Goal: Task Accomplishment & Management: Manage account settings

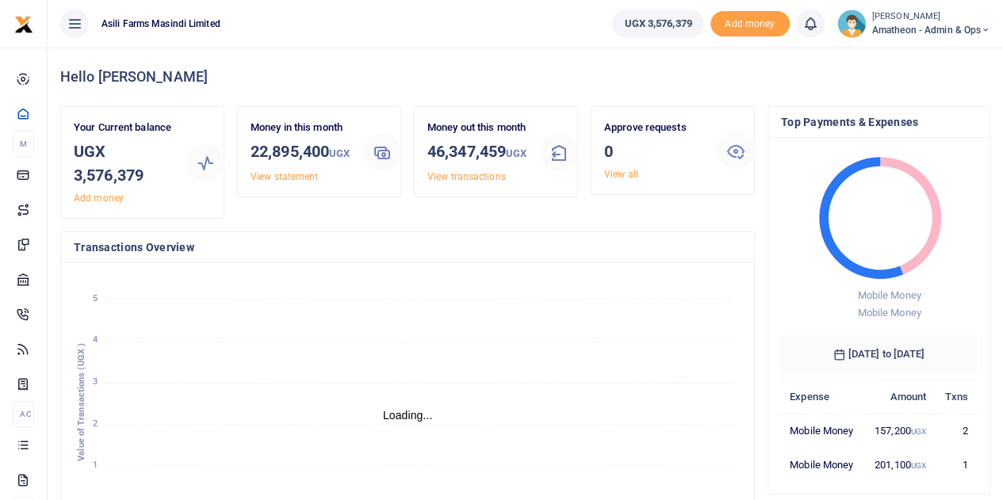
scroll to position [13, 13]
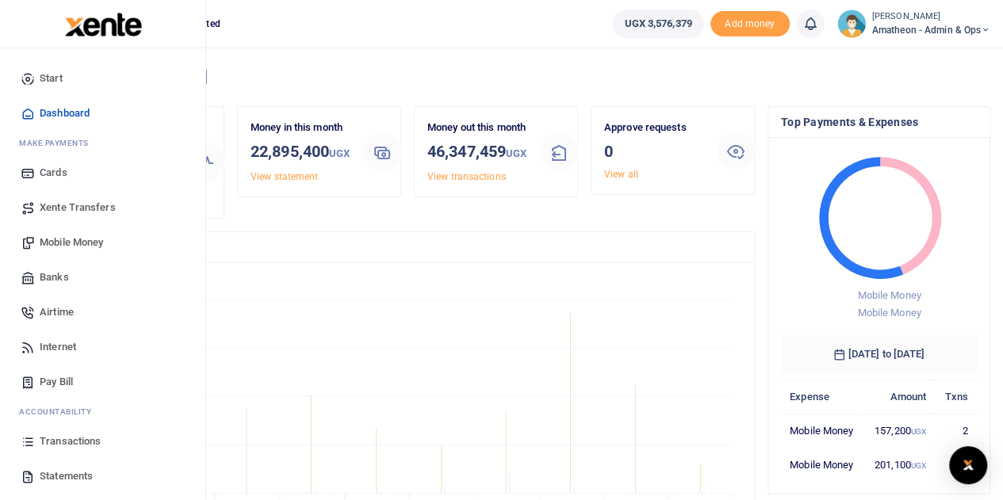
click at [59, 239] on span "Mobile Money" at bounding box center [71, 243] width 63 height 16
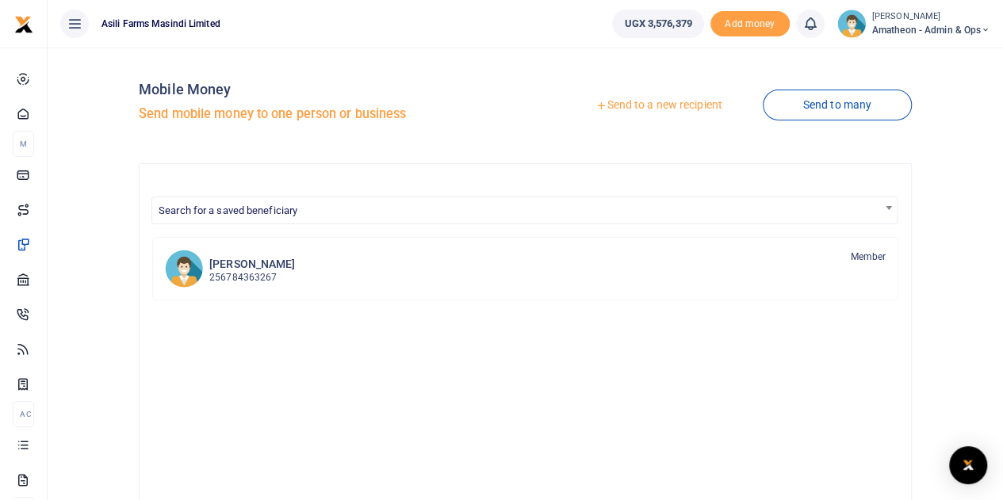
click at [626, 105] on link "Send to a new recipient" at bounding box center [658, 105] width 207 height 29
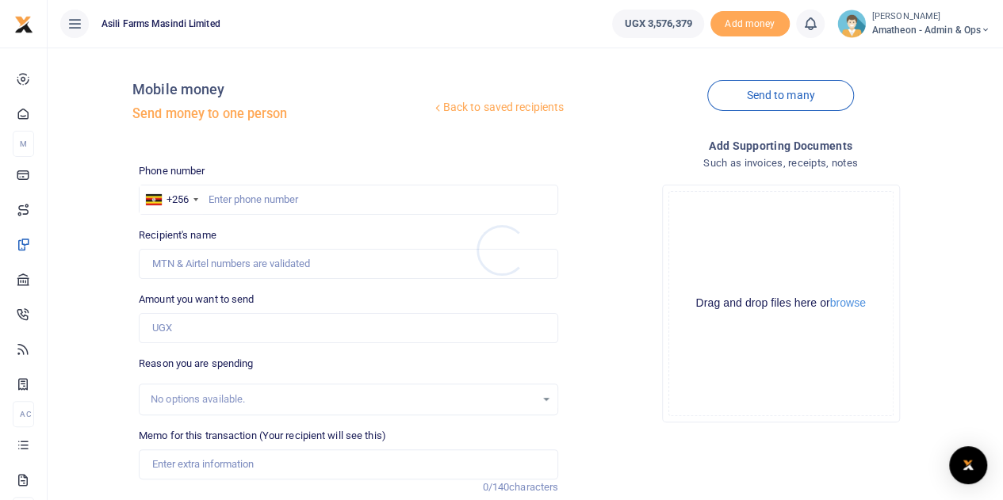
click at [843, 302] on div at bounding box center [501, 250] width 1003 height 500
click at [851, 304] on button "browse" at bounding box center [848, 303] width 36 height 12
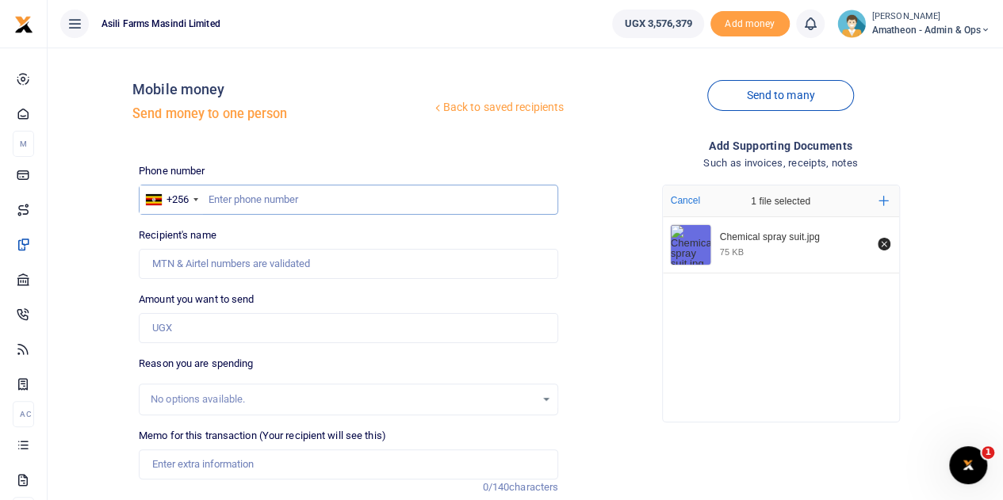
click at [258, 202] on input "text" at bounding box center [348, 200] width 419 height 30
click at [166, 325] on input "Amount you want to send" at bounding box center [348, 328] width 419 height 30
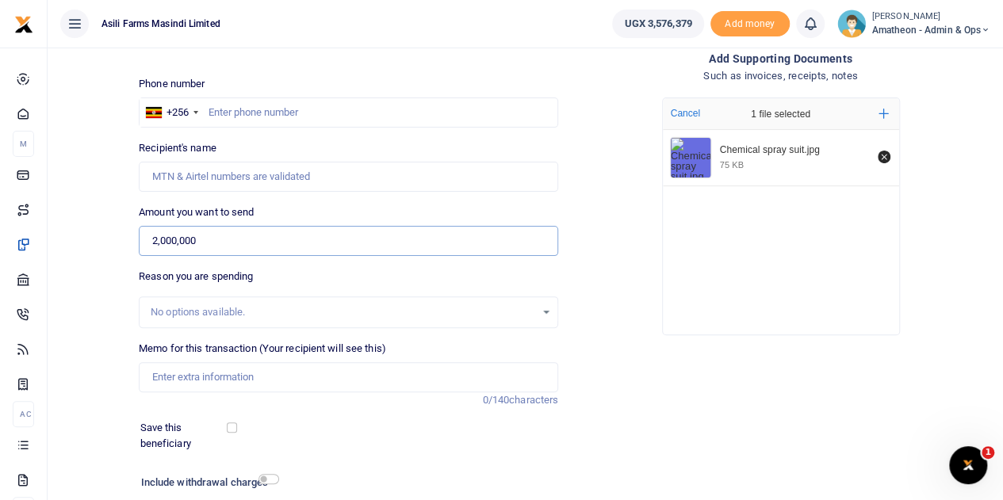
scroll to position [159, 0]
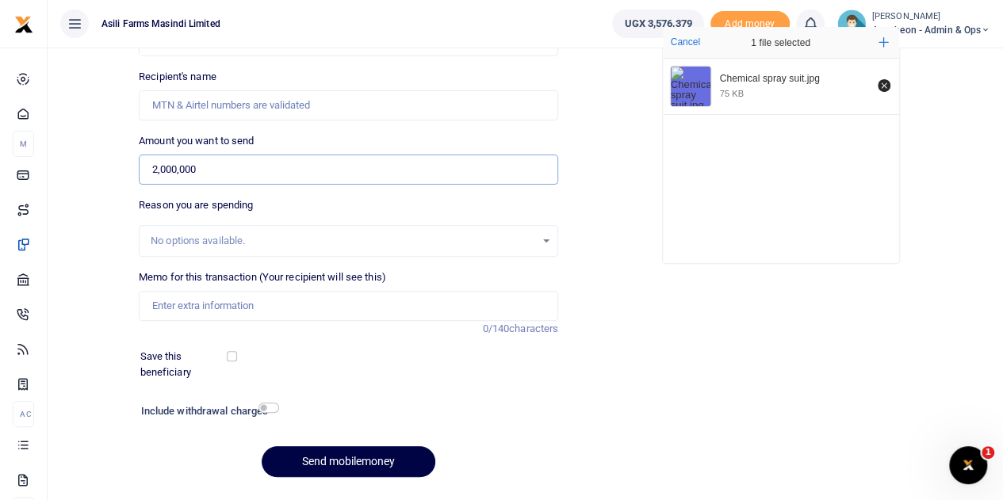
type input "2,000,000"
click at [180, 315] on input "Memo for this transaction (Your recipient will see this)" at bounding box center [348, 306] width 419 height 30
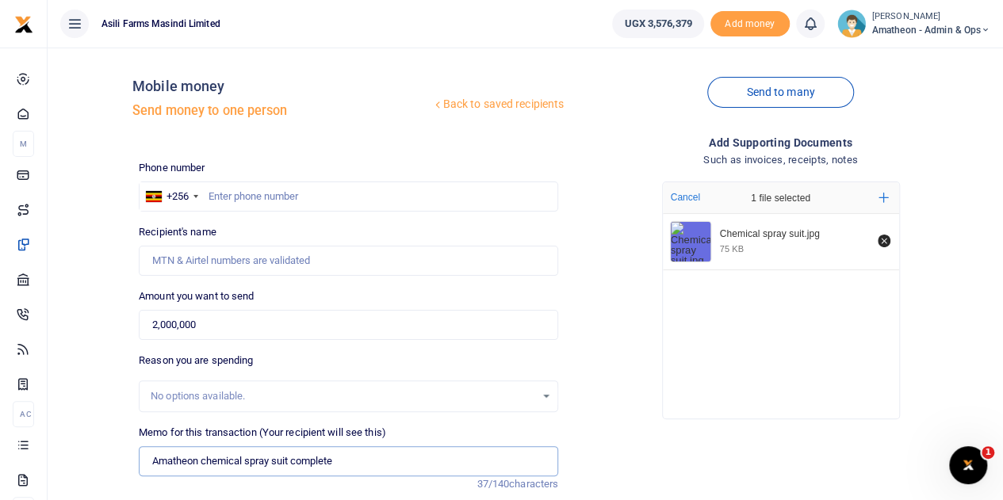
scroll to position [0, 0]
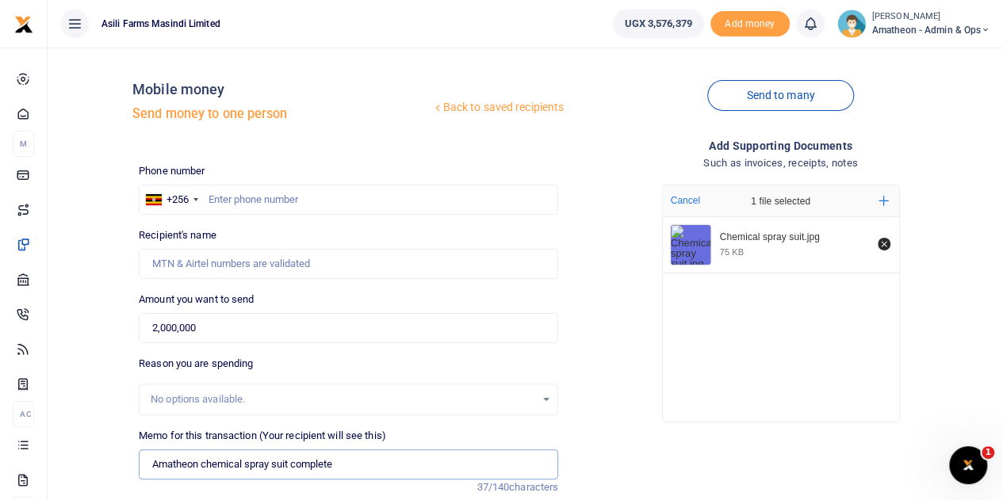
type input "Amatheon chemical spray suit complete"
click at [264, 198] on input "text" at bounding box center [348, 200] width 419 height 30
type input "755008728"
type input "[PERSON_NAME]"
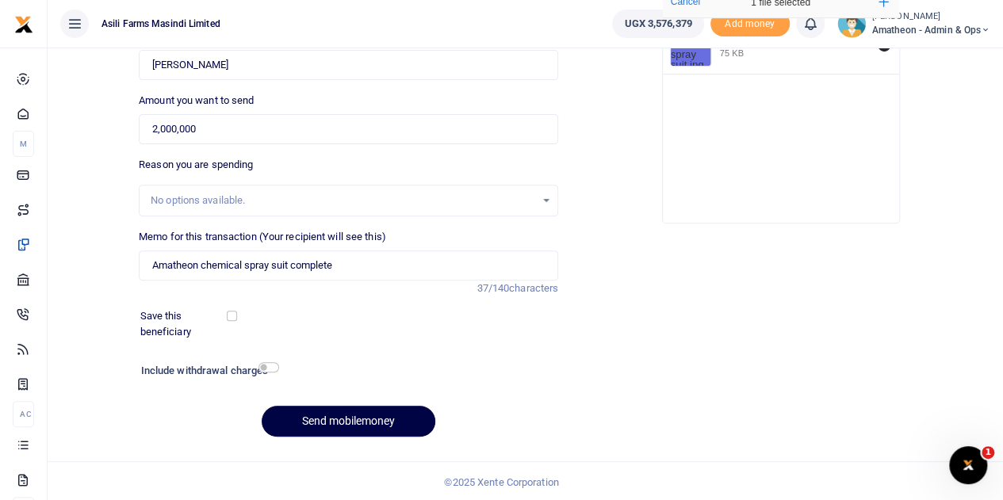
scroll to position [200, 0]
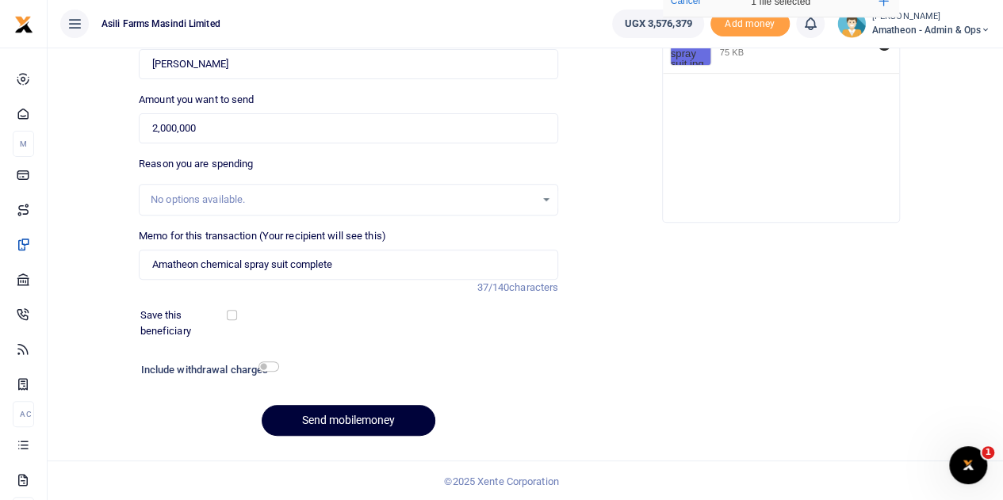
type input "755008728"
click at [342, 418] on button "Send mobilemoney" at bounding box center [349, 420] width 174 height 31
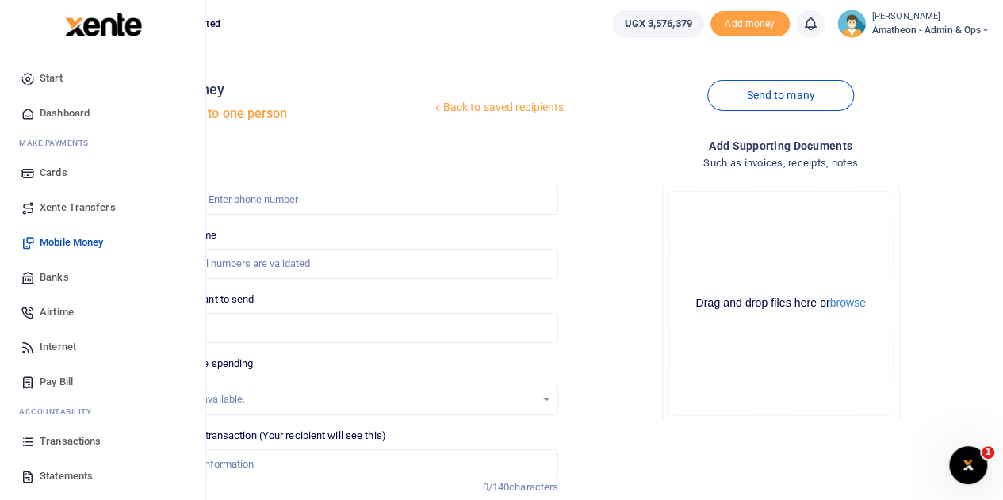
click at [67, 438] on span "Transactions" at bounding box center [70, 442] width 61 height 16
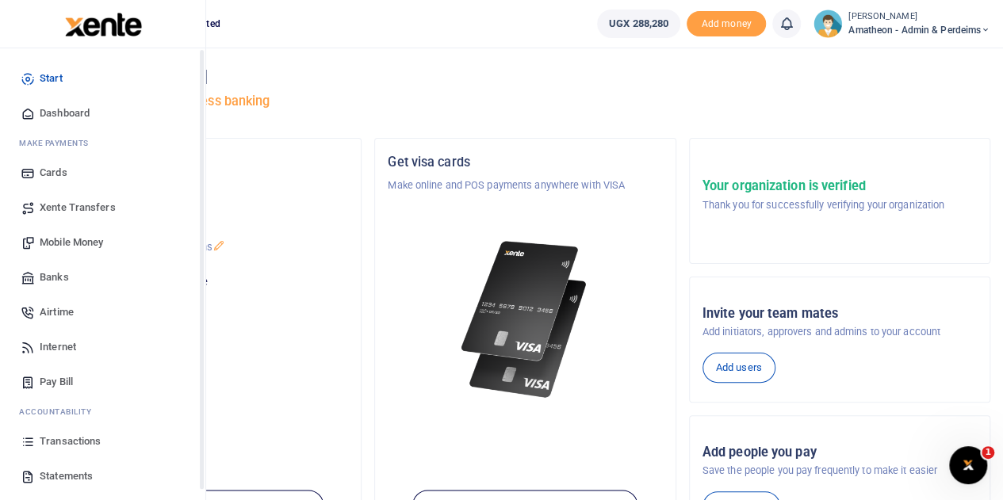
click at [34, 442] on icon at bounding box center [28, 441] width 14 height 14
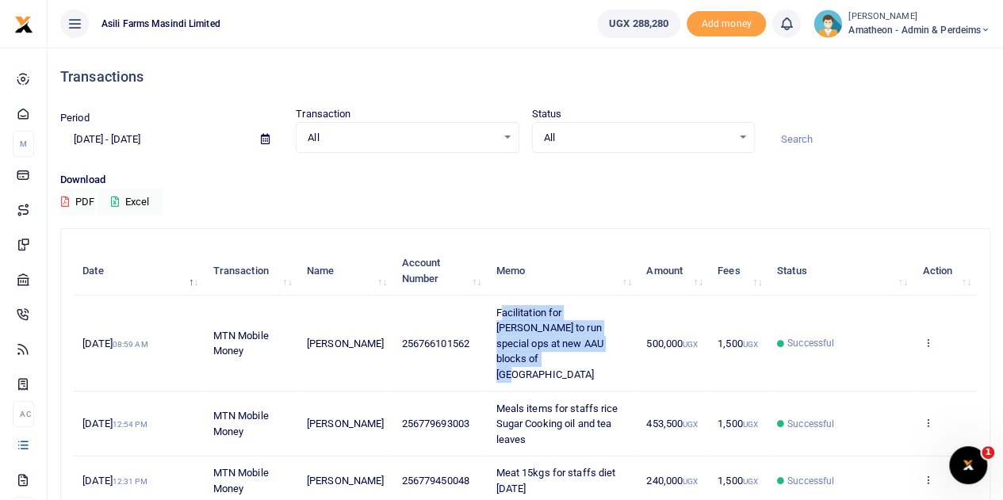
drag, startPoint x: 490, startPoint y: 310, endPoint x: 584, endPoint y: 347, distance: 101.4
click at [584, 347] on span "Facilitation for [PERSON_NAME] to run special ops at new AAU blocks of [GEOGRAP…" at bounding box center [549, 344] width 107 height 74
click at [570, 203] on div "Download PDF Excel" at bounding box center [525, 194] width 930 height 44
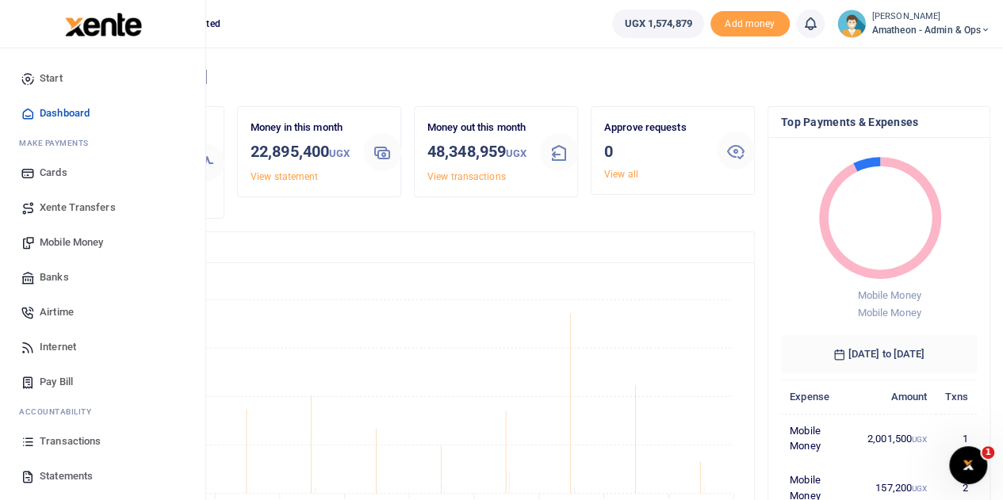
click at [36, 442] on link "Transactions" at bounding box center [103, 441] width 180 height 35
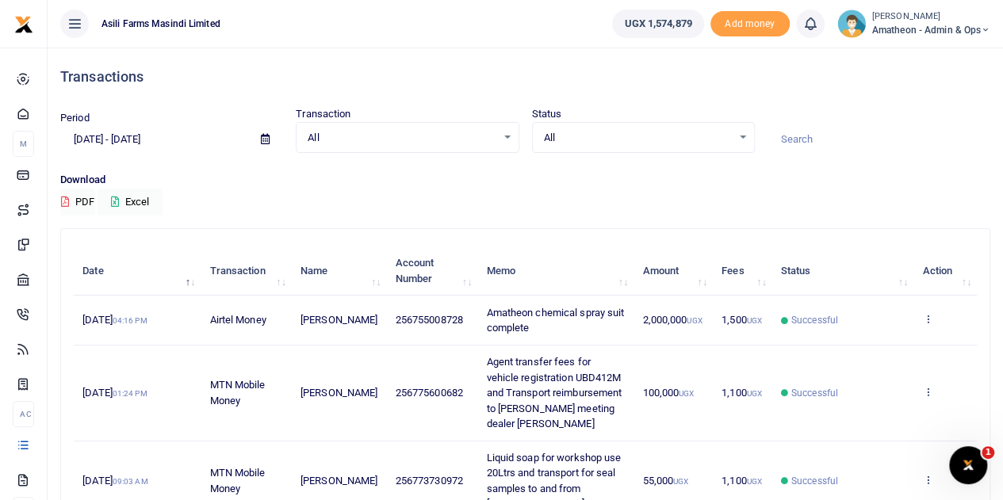
click at [265, 142] on icon at bounding box center [265, 139] width 9 height 10
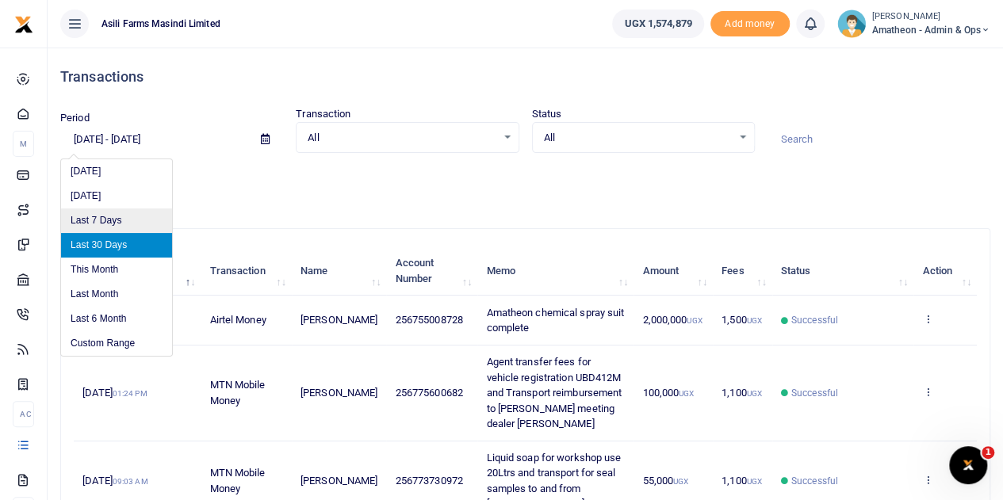
click at [97, 220] on li "Last 7 Days" at bounding box center [116, 220] width 111 height 25
type input "[DATE] - [DATE]"
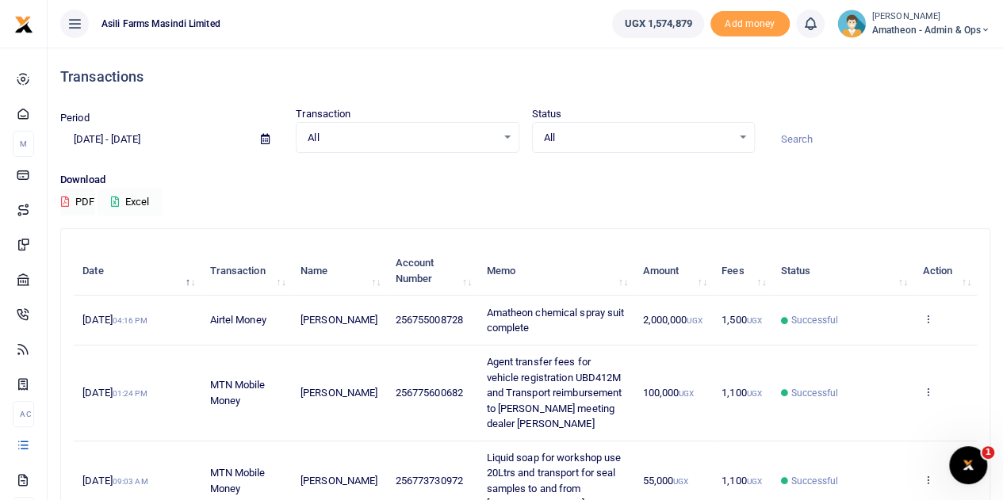
click at [122, 199] on button "Excel" at bounding box center [130, 202] width 65 height 27
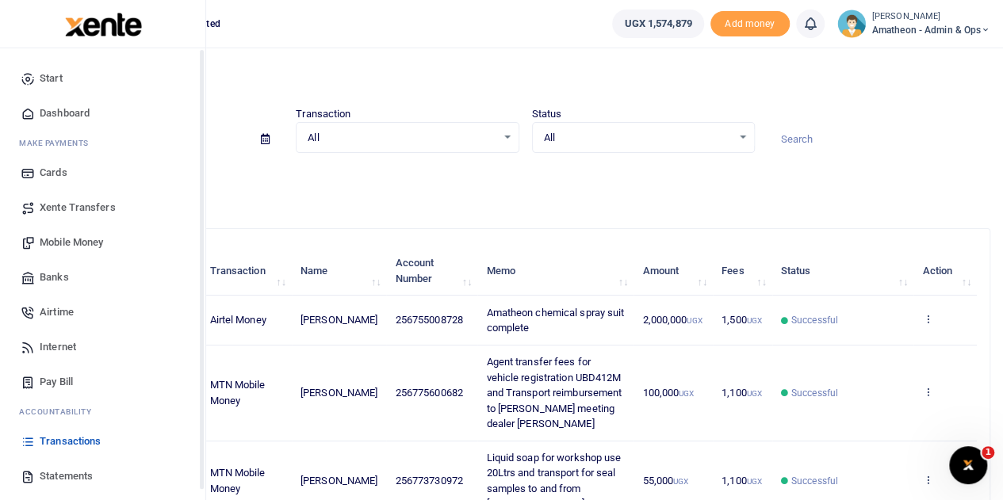
click at [38, 476] on link "Statements" at bounding box center [103, 476] width 180 height 35
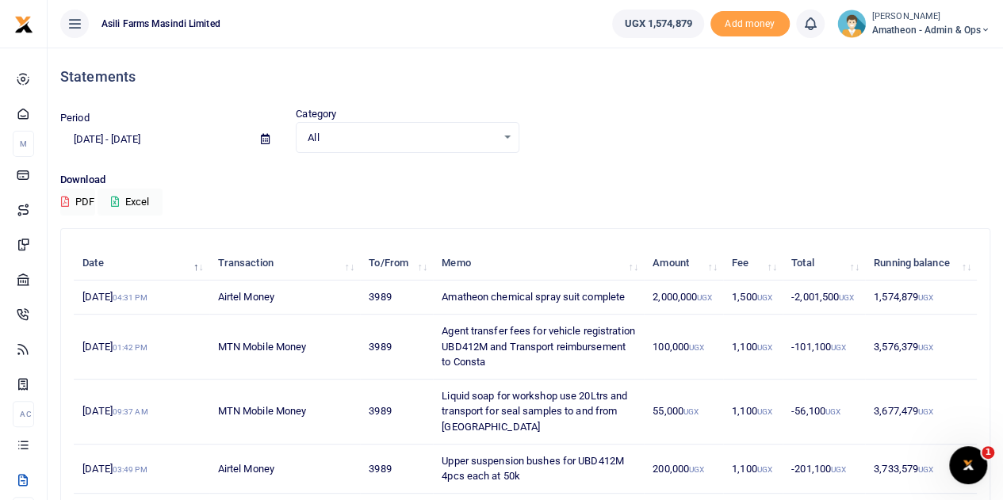
click at [265, 138] on icon at bounding box center [265, 139] width 9 height 10
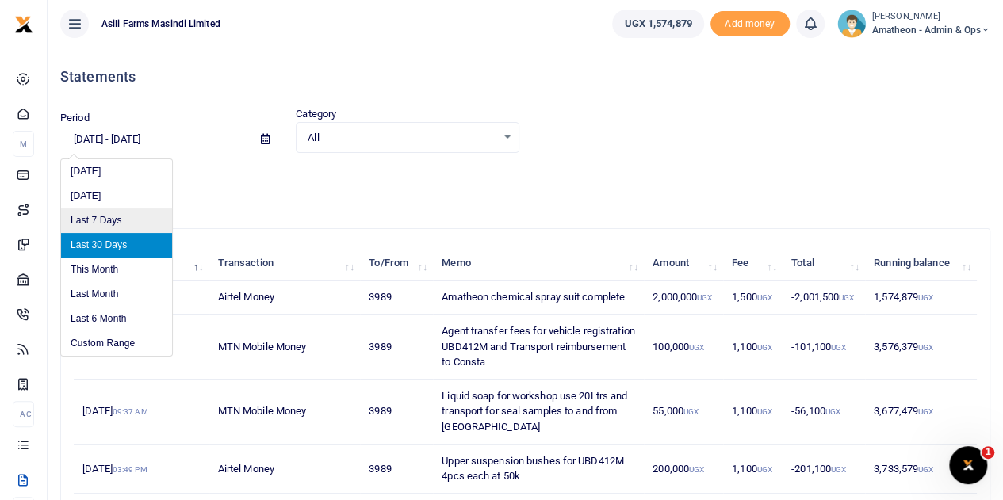
click at [103, 219] on li "Last 7 Days" at bounding box center [116, 220] width 111 height 25
type input "[DATE] - [DATE]"
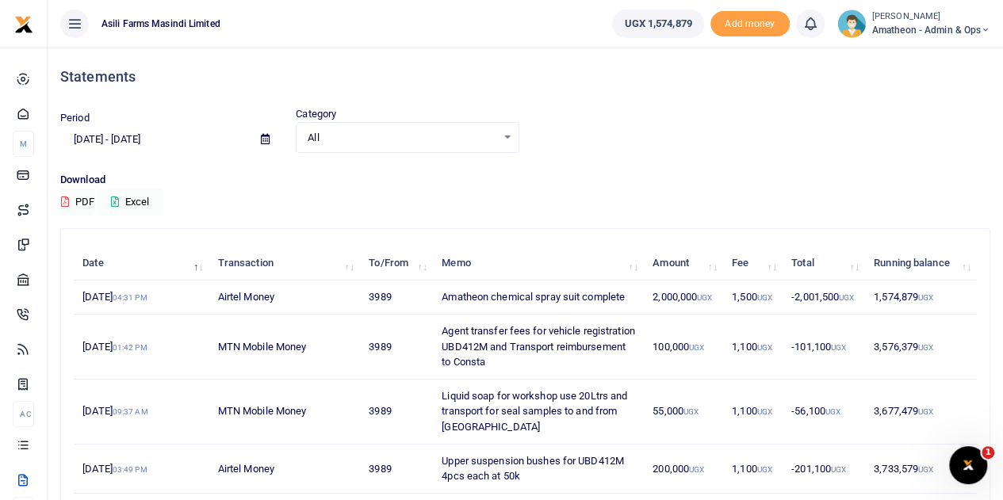
click at [130, 199] on button "Excel" at bounding box center [130, 202] width 65 height 27
